Goal: Information Seeking & Learning: Learn about a topic

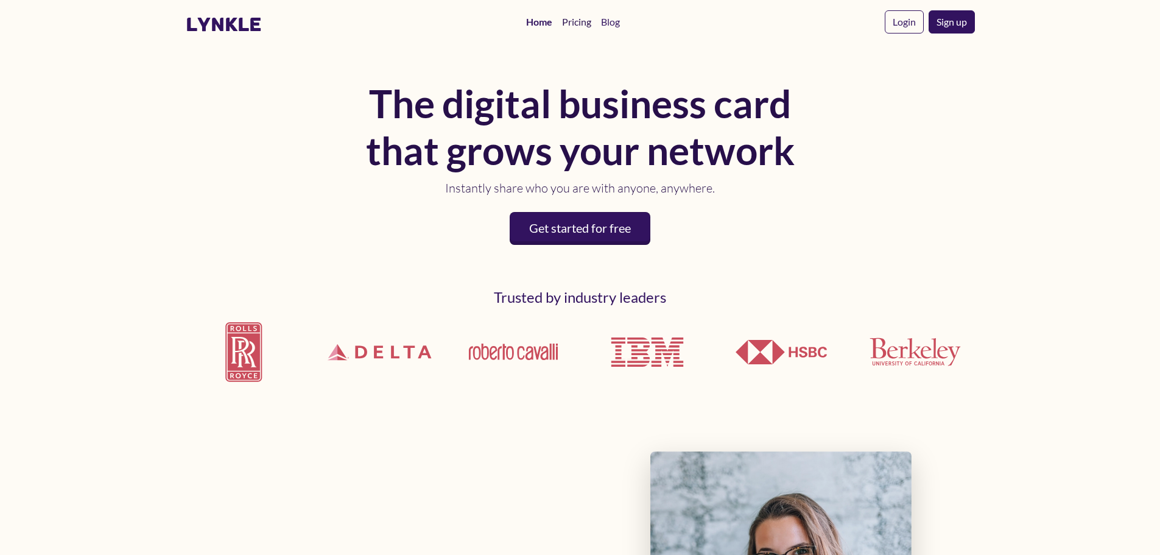
click at [572, 22] on link "Pricing" at bounding box center [576, 22] width 39 height 24
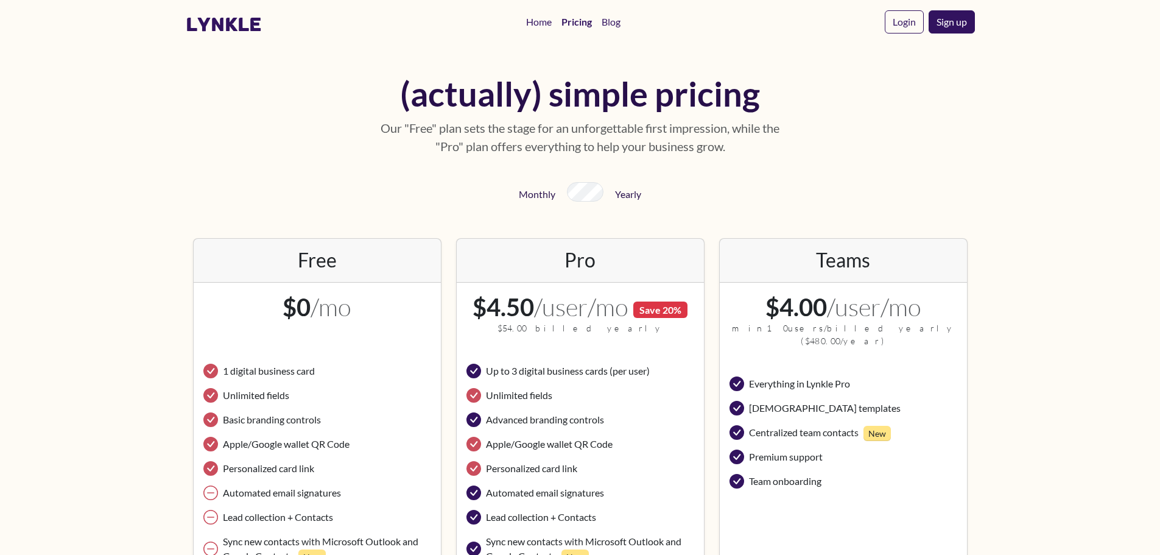
click at [739, 401] on icon at bounding box center [737, 408] width 15 height 15
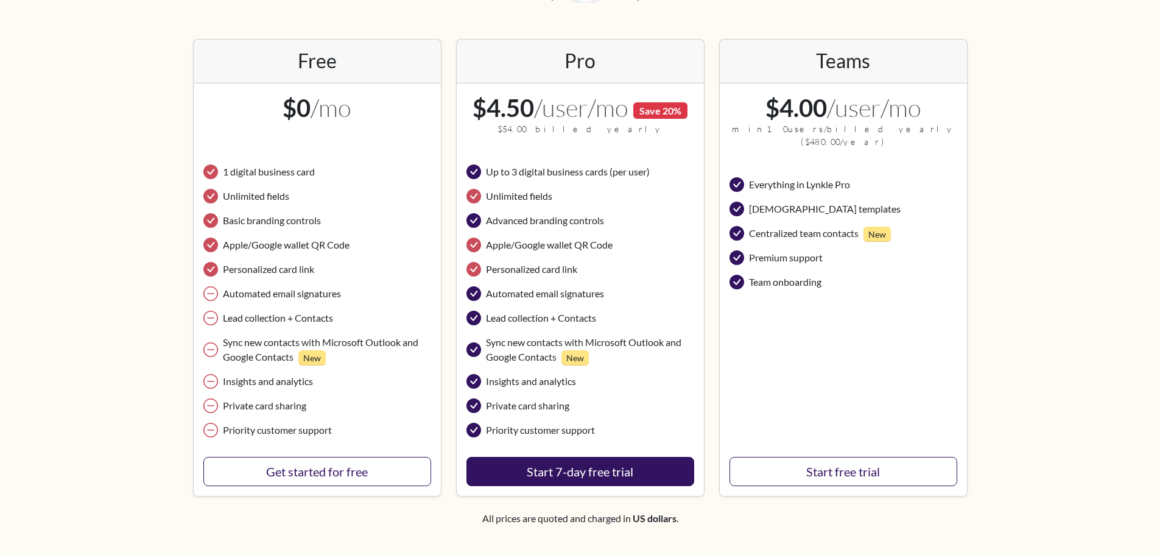
scroll to position [183, 0]
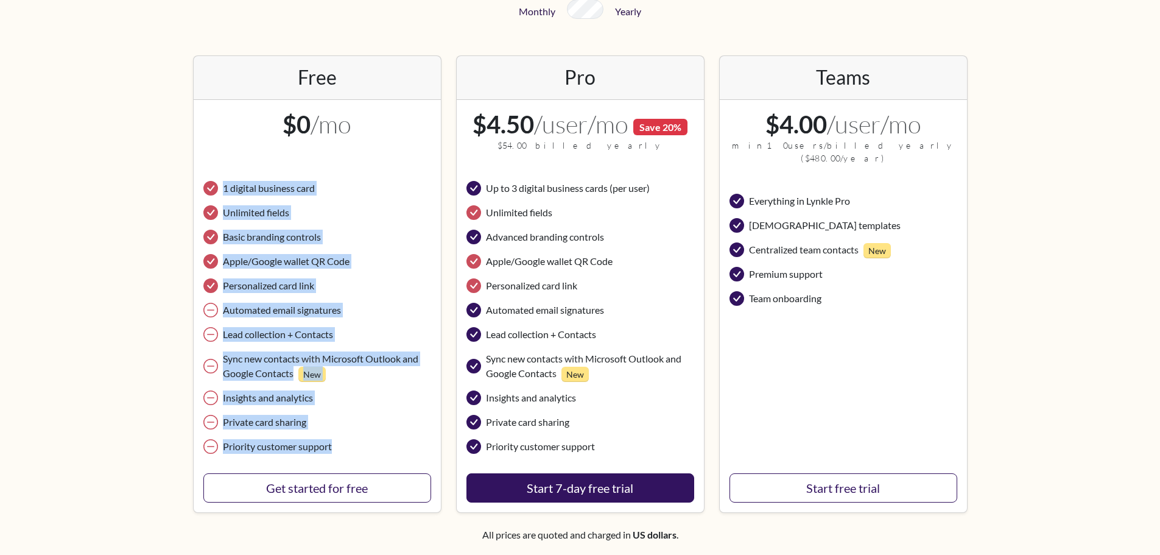
drag, startPoint x: 225, startPoint y: 188, endPoint x: 347, endPoint y: 447, distance: 286.3
click at [347, 447] on ul "1 digital business card Unlimited fields Basic branding controls Apple/Google w…" at bounding box center [317, 317] width 228 height 283
copy ul "1 digital business card Unlimited fields Basic branding controls Apple/Google w…"
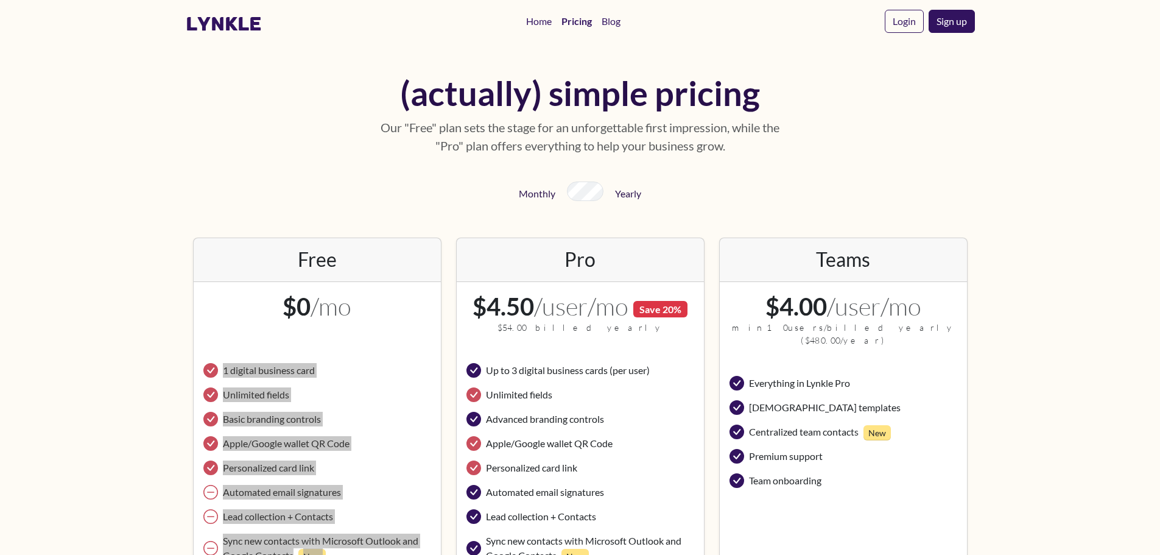
scroll to position [0, 0]
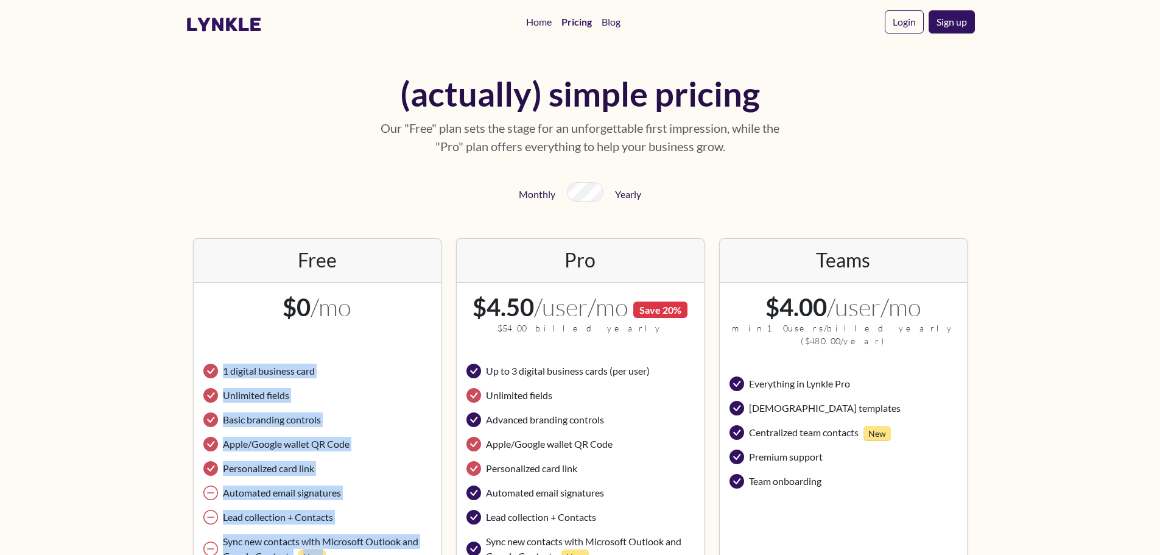
click at [541, 22] on link "Home" at bounding box center [538, 22] width 35 height 24
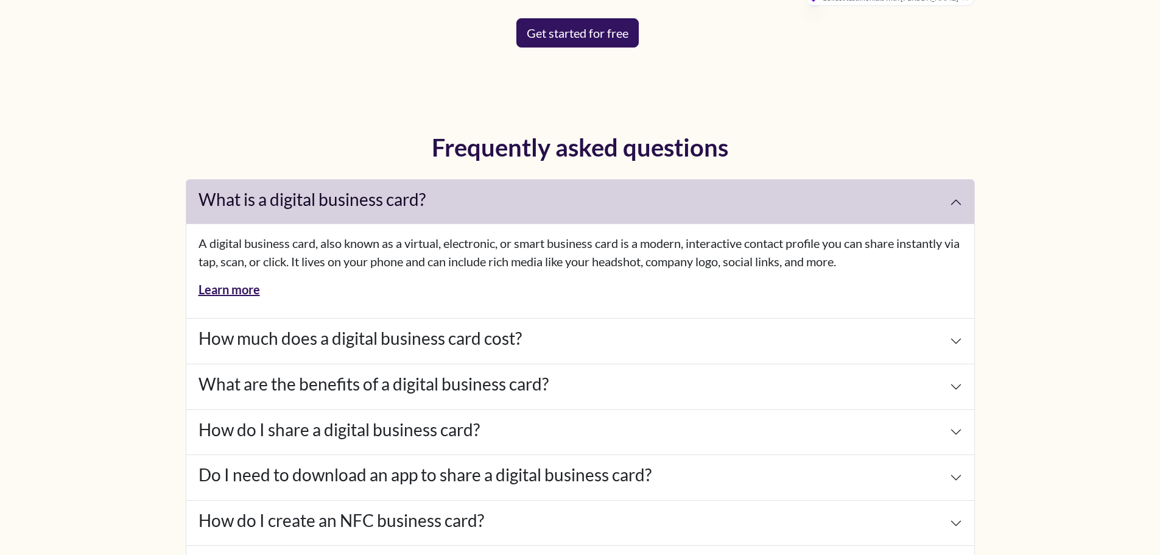
scroll to position [5359, 0]
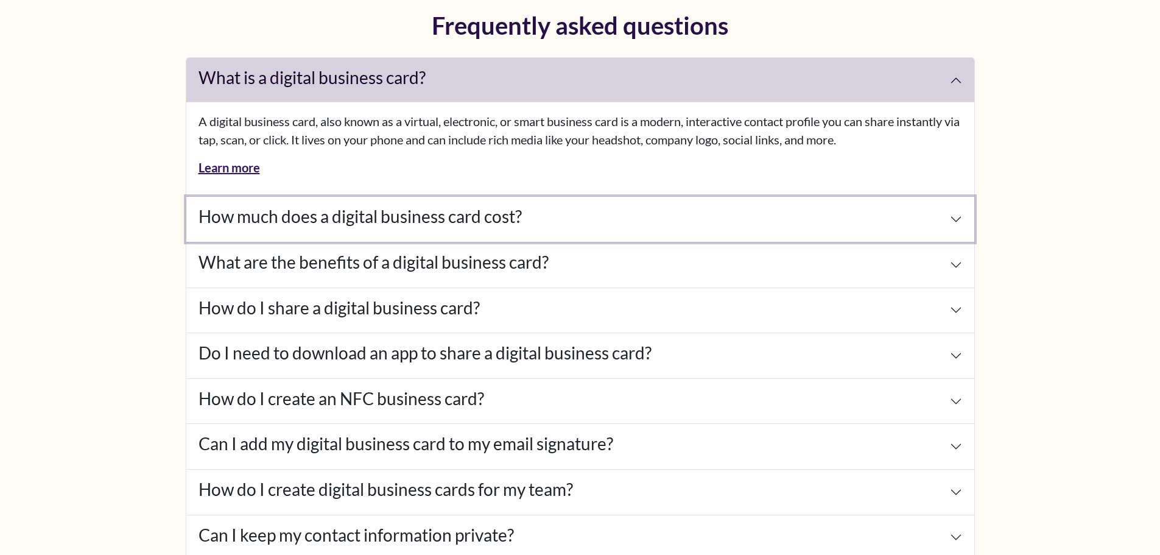
click at [952, 214] on button "How much does a digital business card cost?" at bounding box center [580, 219] width 788 height 45
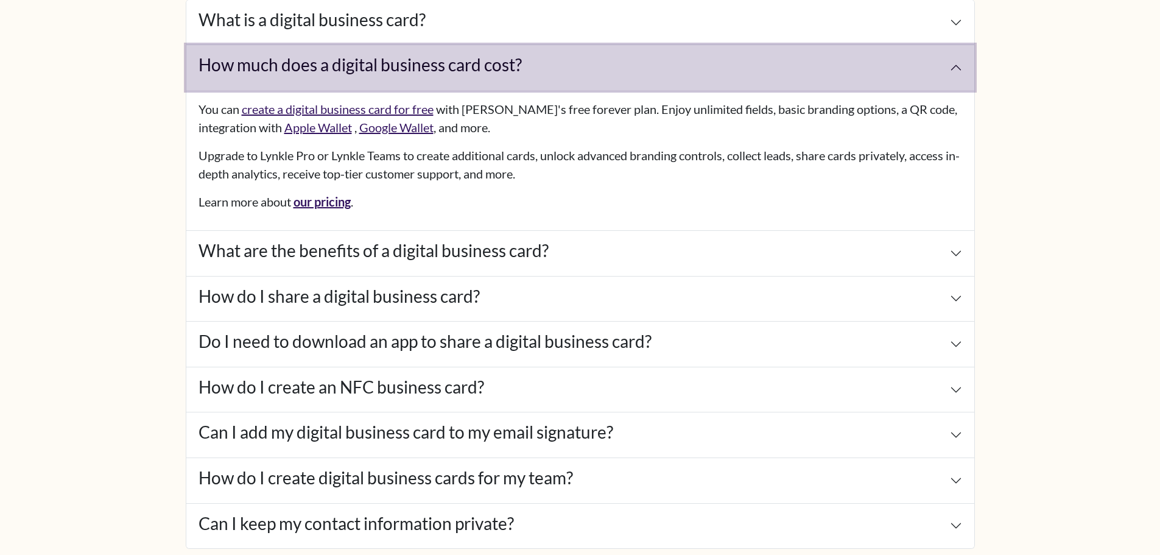
scroll to position [5420, 0]
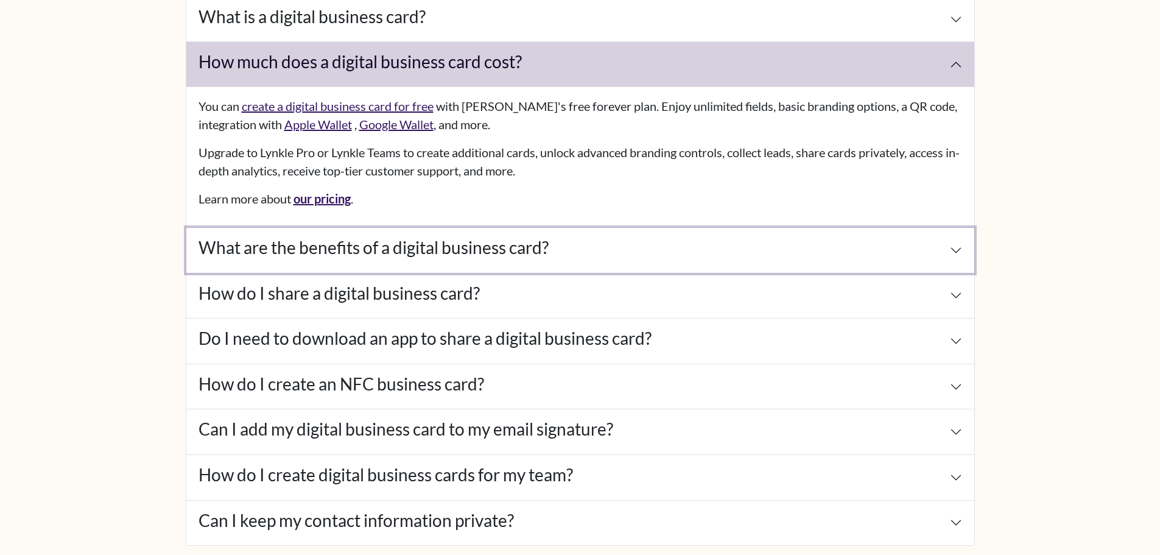
click at [879, 242] on button "What are the benefits of a digital business card?" at bounding box center [580, 250] width 788 height 45
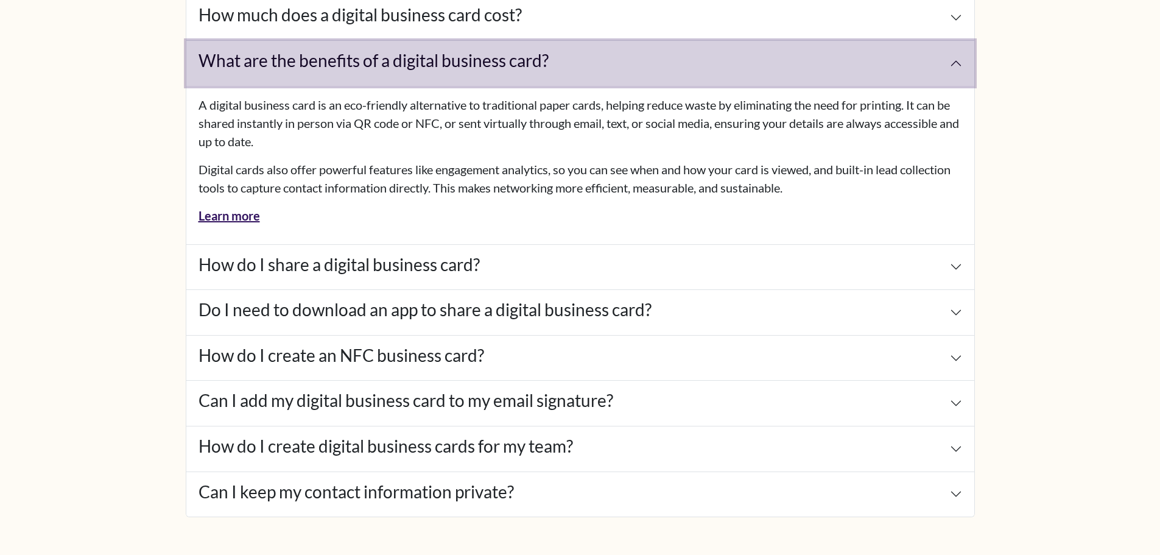
scroll to position [5481, 0]
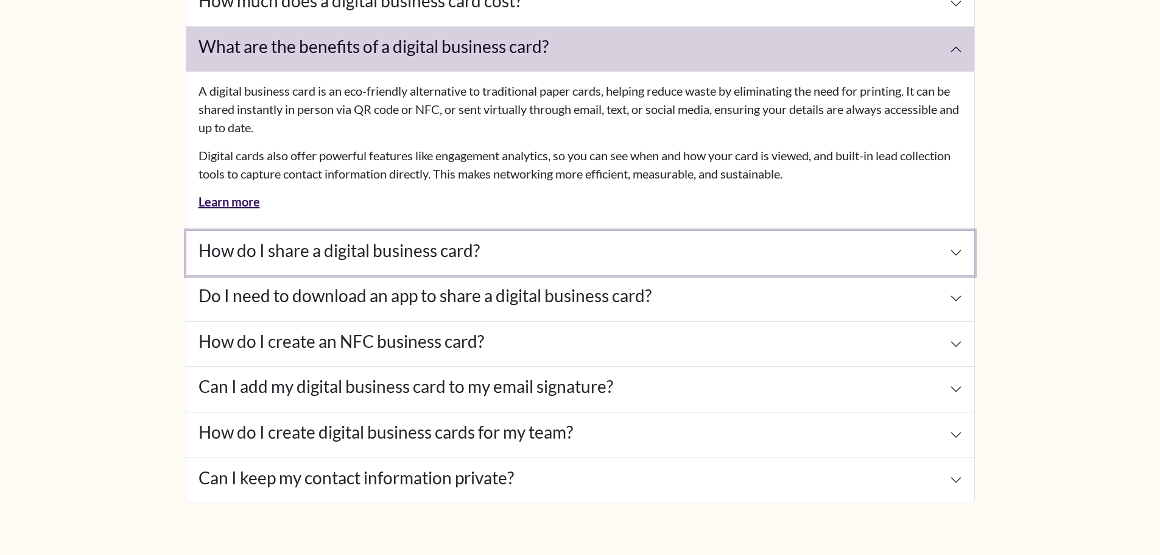
click at [529, 257] on button "How do I share a digital business card?" at bounding box center [580, 253] width 788 height 45
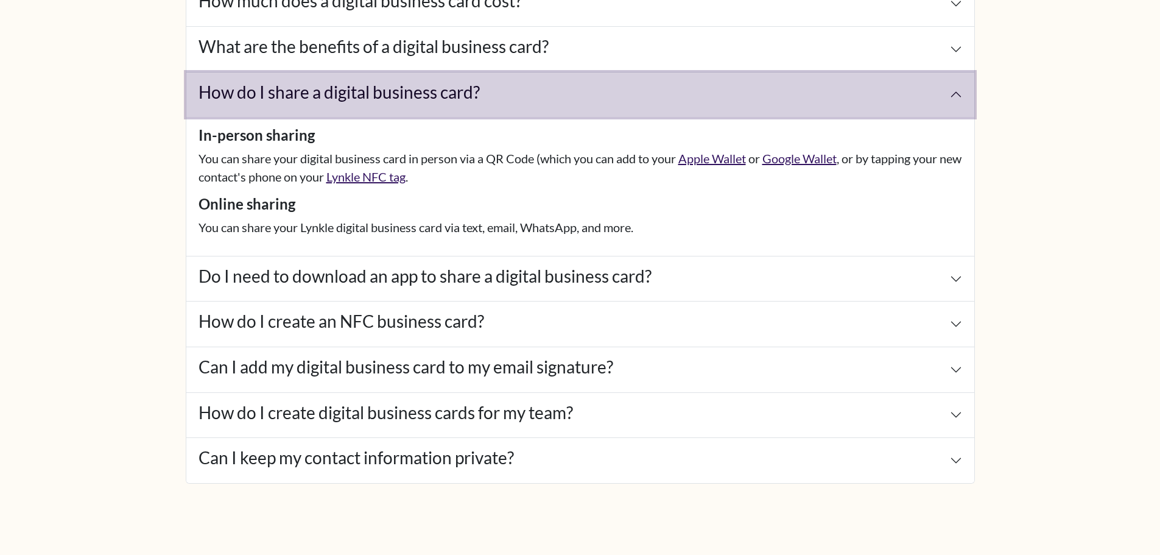
scroll to position [5542, 0]
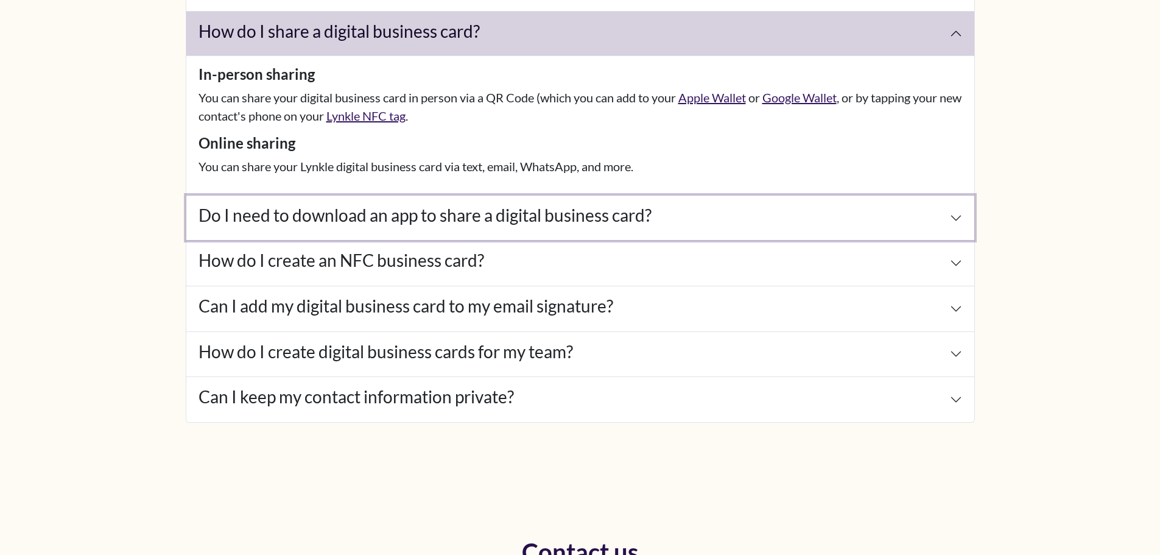
click at [284, 230] on button "Do I need to download an app to share a digital business card?" at bounding box center [580, 217] width 788 height 45
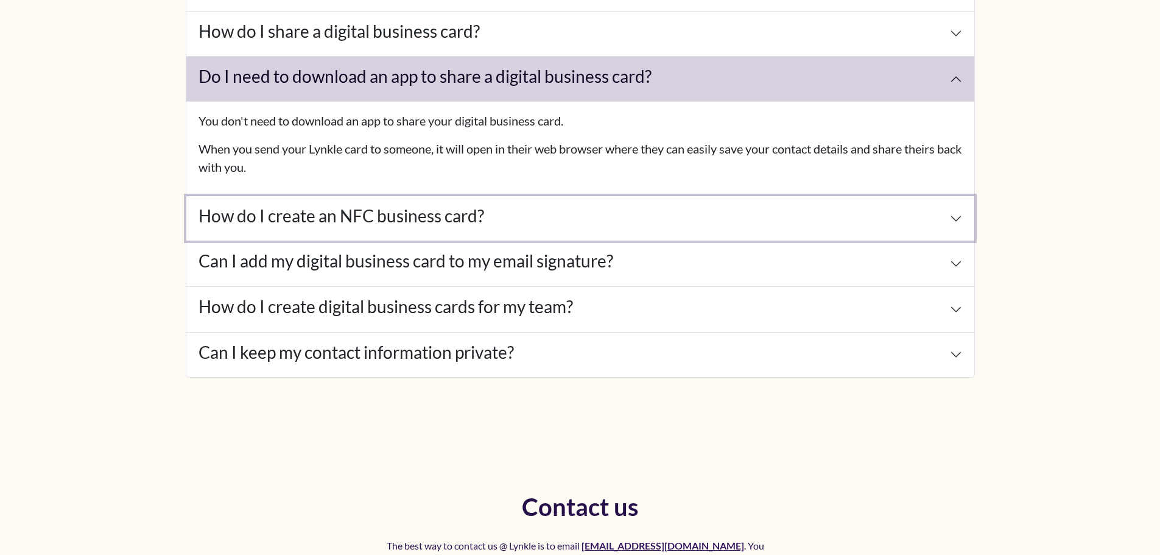
click at [253, 228] on button "How do I create an NFC business card?" at bounding box center [580, 218] width 788 height 45
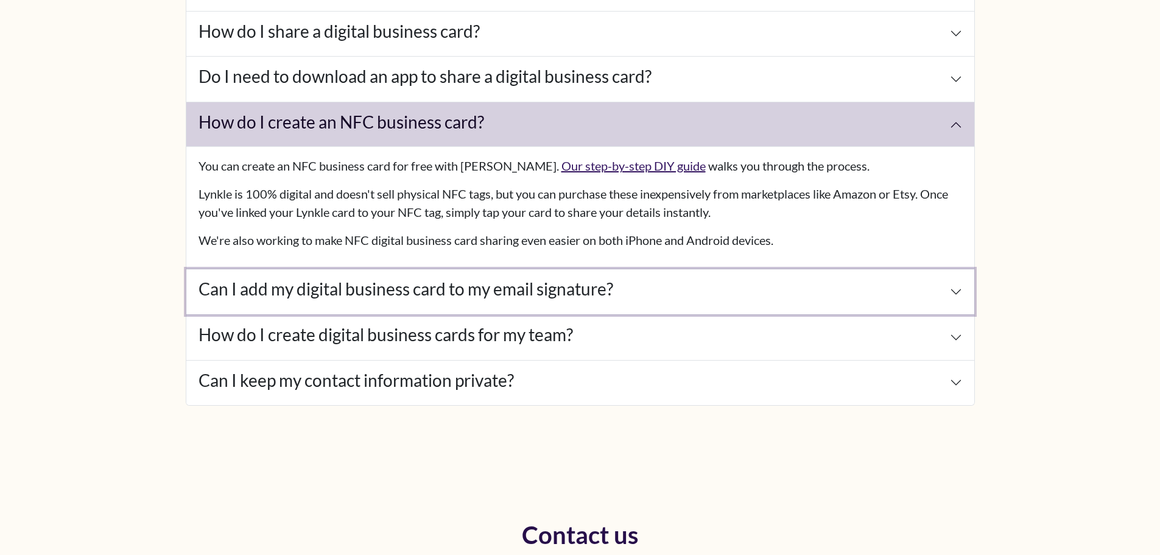
click at [278, 301] on button "Can I add my digital business card to my email signature?" at bounding box center [580, 291] width 788 height 45
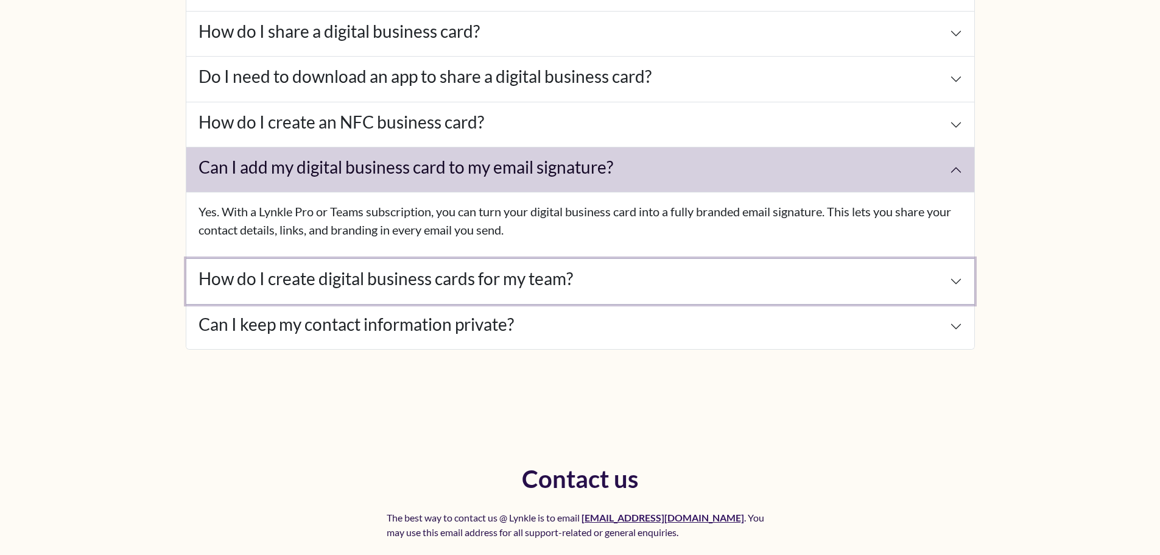
click at [230, 289] on button "How do I create digital business cards for my team?" at bounding box center [580, 281] width 788 height 45
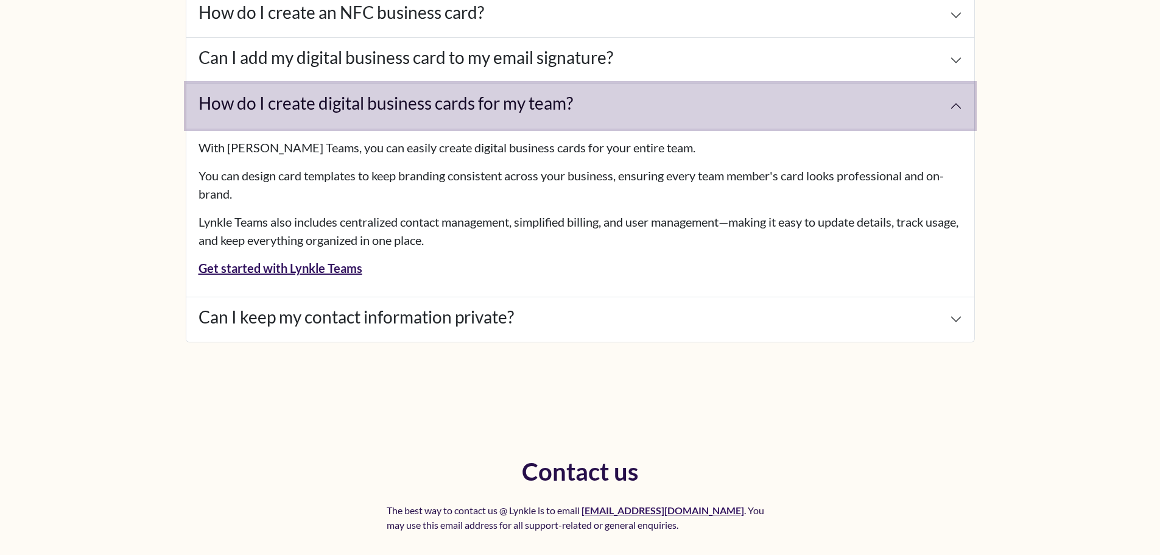
scroll to position [5664, 0]
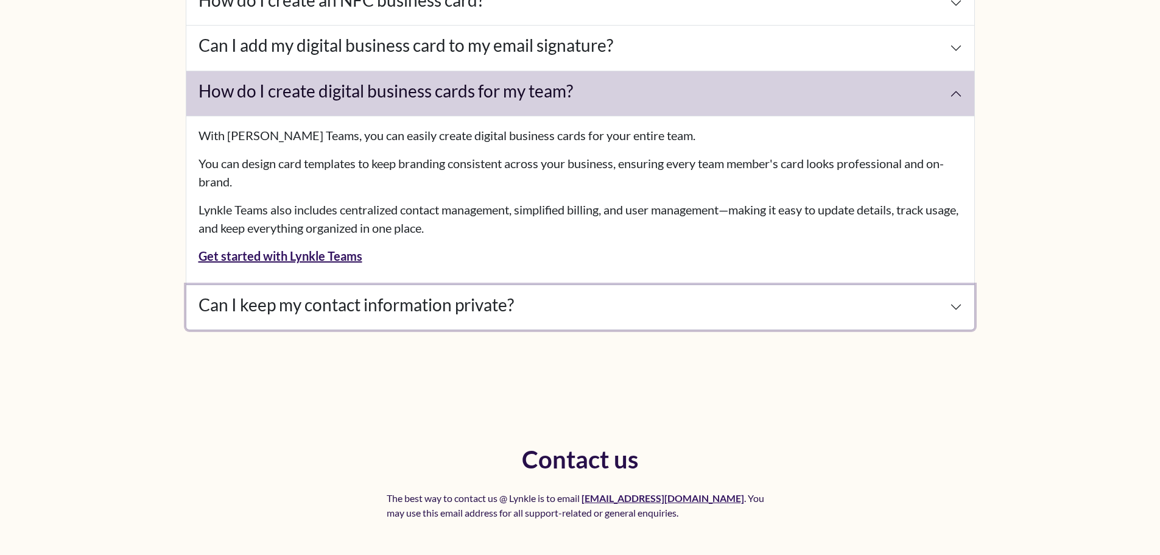
click at [273, 311] on h4 "Can I keep my contact information private?" at bounding box center [356, 305] width 315 height 21
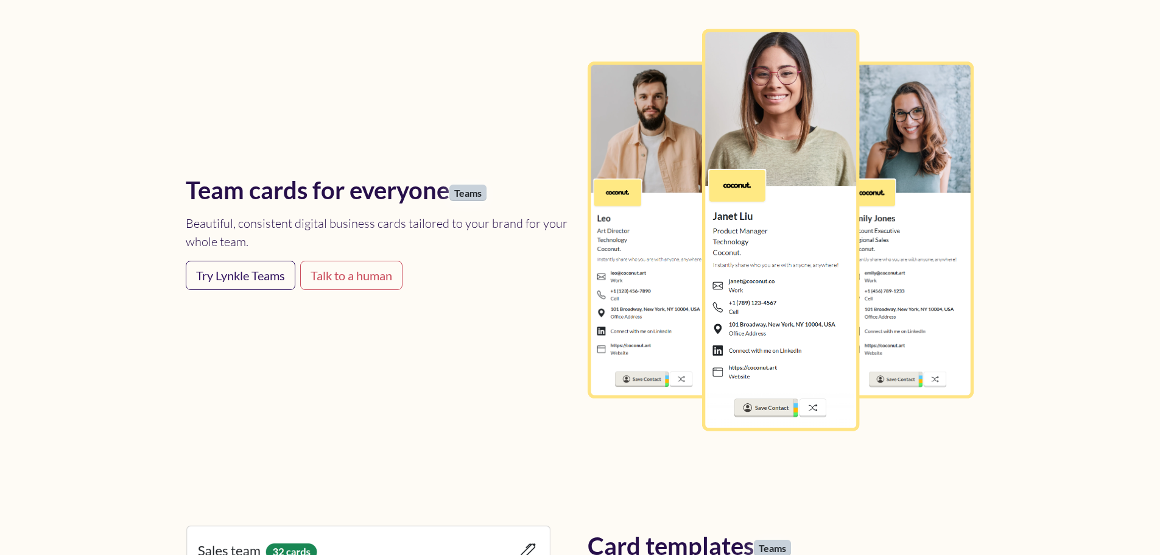
scroll to position [3106, 0]
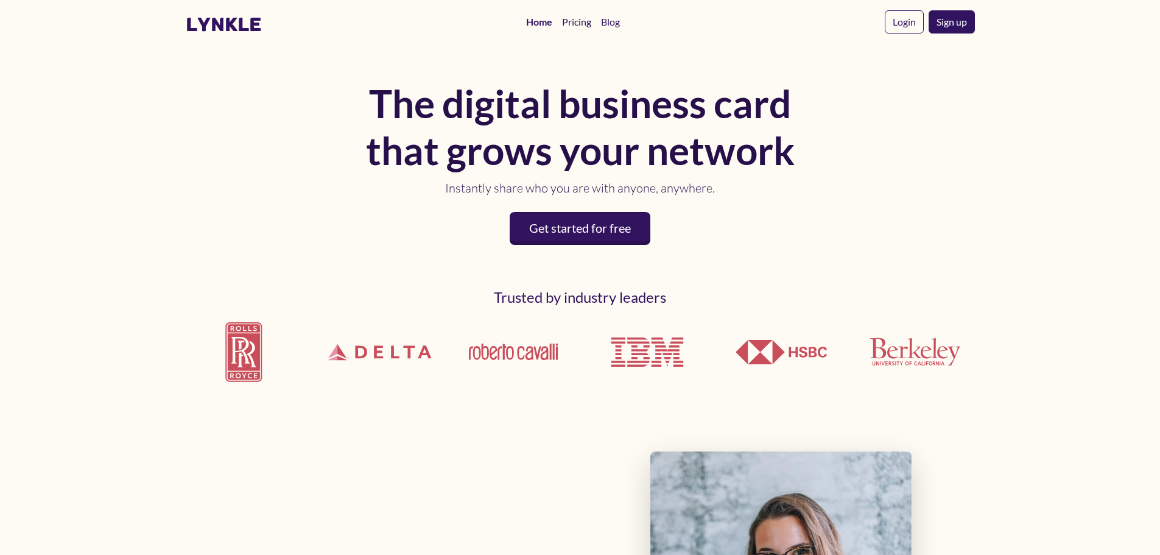
click at [578, 25] on link "Pricing" at bounding box center [576, 22] width 39 height 24
